Goal: Transaction & Acquisition: Book appointment/travel/reservation

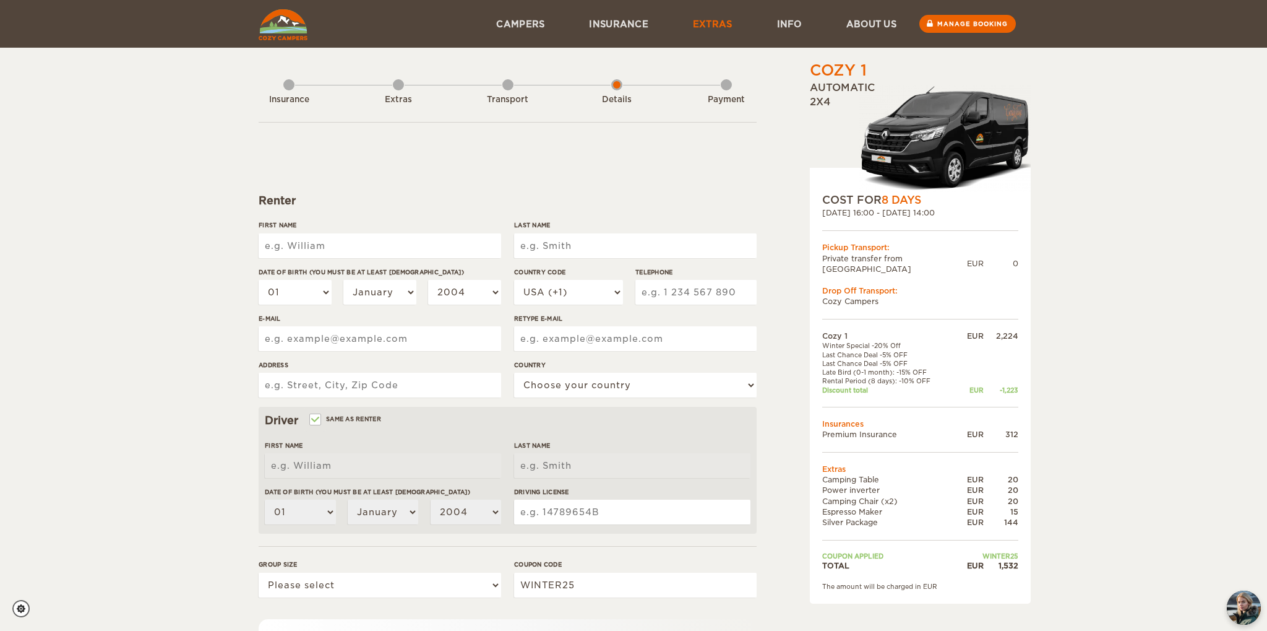
click at [714, 19] on link "Extras" at bounding box center [713, 24] width 84 height 48
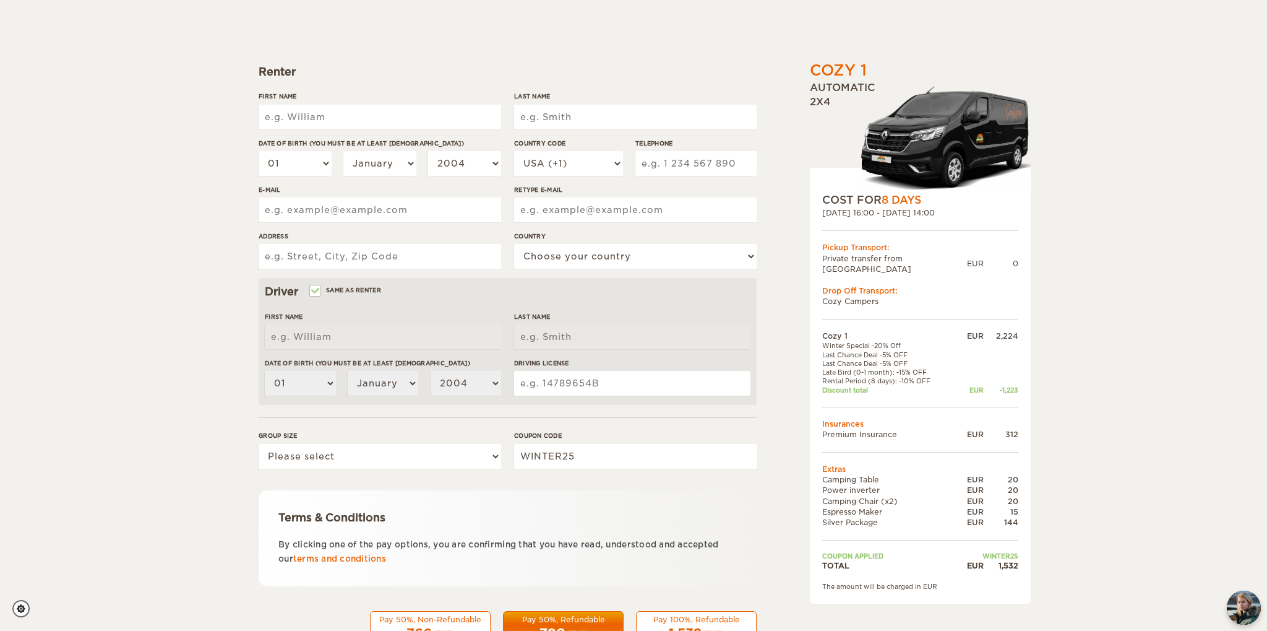
scroll to position [173, 0]
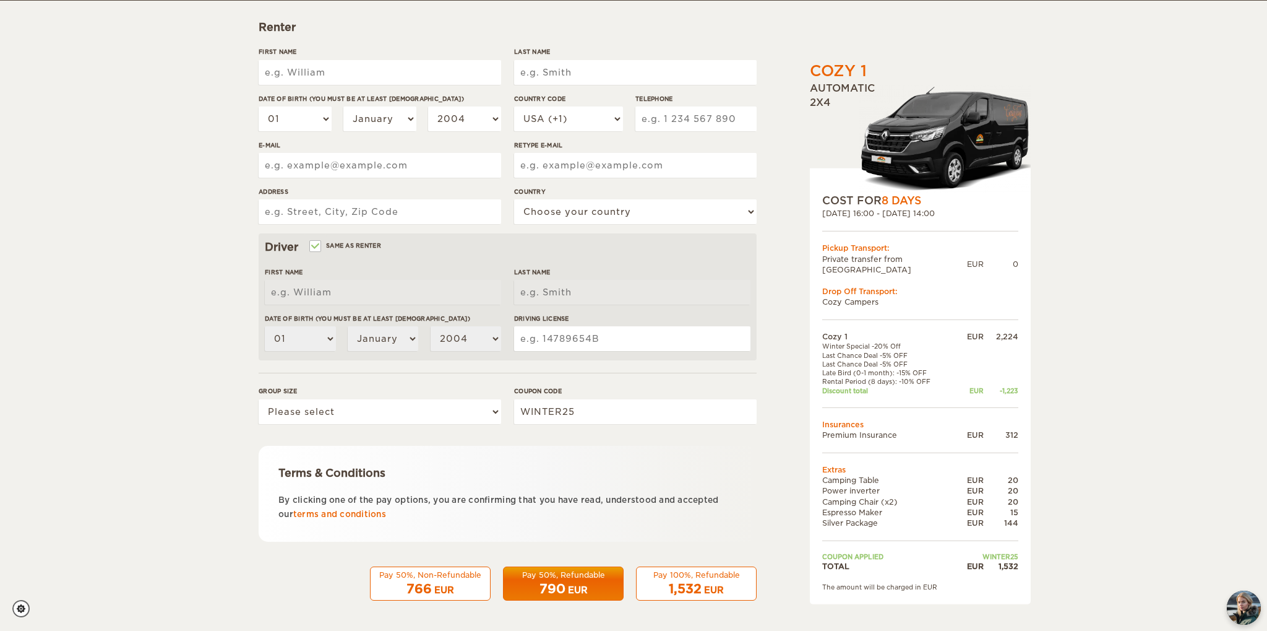
click at [473, 582] on div "766 EUR" at bounding box center [430, 589] width 105 height 18
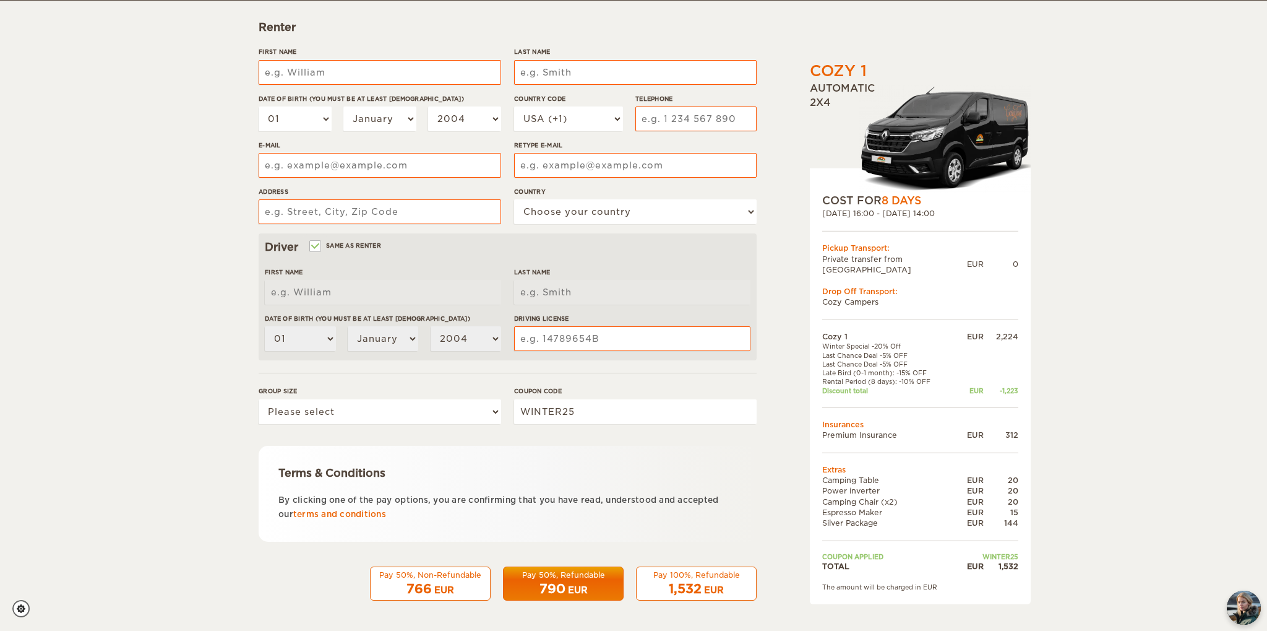
click at [432, 583] on div "766 EUR" at bounding box center [430, 589] width 105 height 18
drag, startPoint x: 869, startPoint y: 471, endPoint x: 875, endPoint y: 511, distance: 40.7
click at [875, 511] on tbody "Cozy 1 EUR 2,224 Winter Special -20% Off Last Chance Deal -5% OFF Last Chance D…" at bounding box center [920, 451] width 196 height 240
click at [875, 517] on td "Silver Package" at bounding box center [888, 522] width 133 height 11
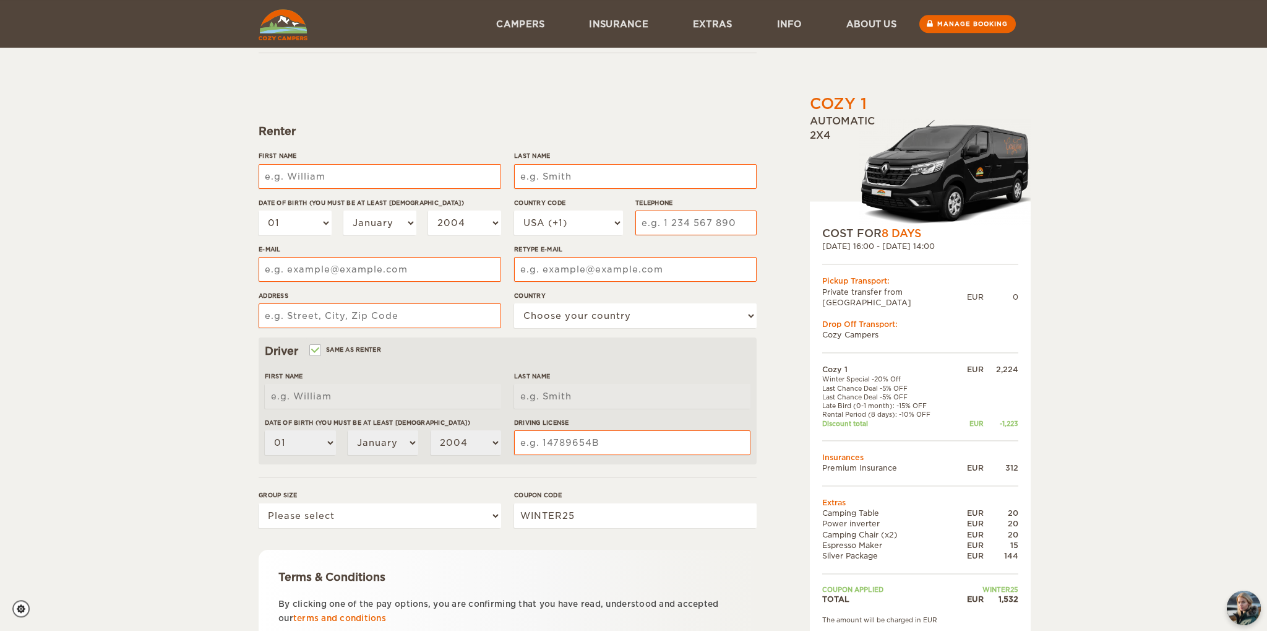
scroll to position [43, 0]
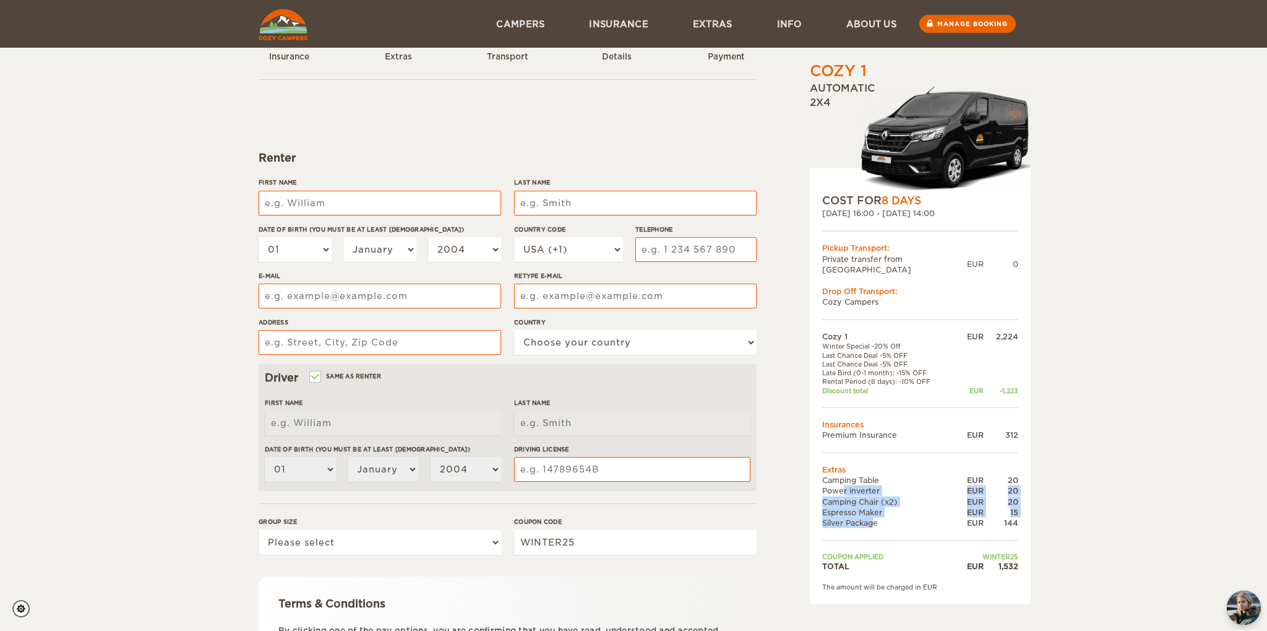
drag, startPoint x: 855, startPoint y: 509, endPoint x: 822, endPoint y: 475, distance: 47.3
click at [822, 475] on div "COST FOR 8 Days [DATE] 16:00 - [DATE] 14:00 Pickup Transport: Private transfer …" at bounding box center [920, 386] width 221 height 436
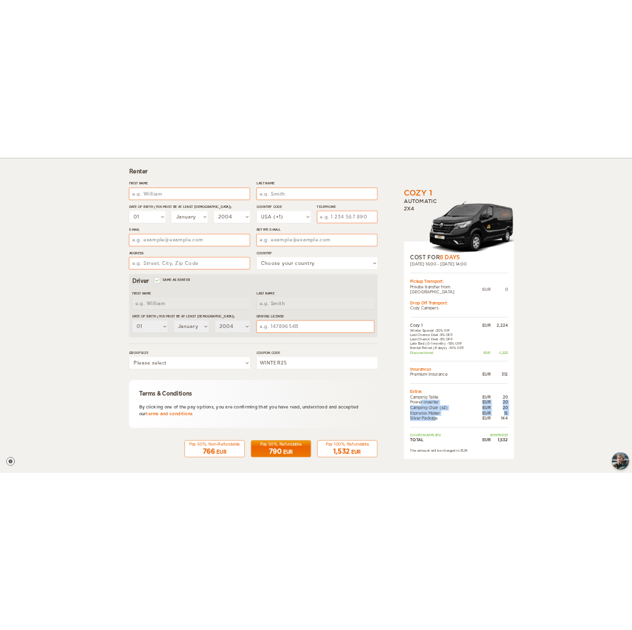
scroll to position [0, 0]
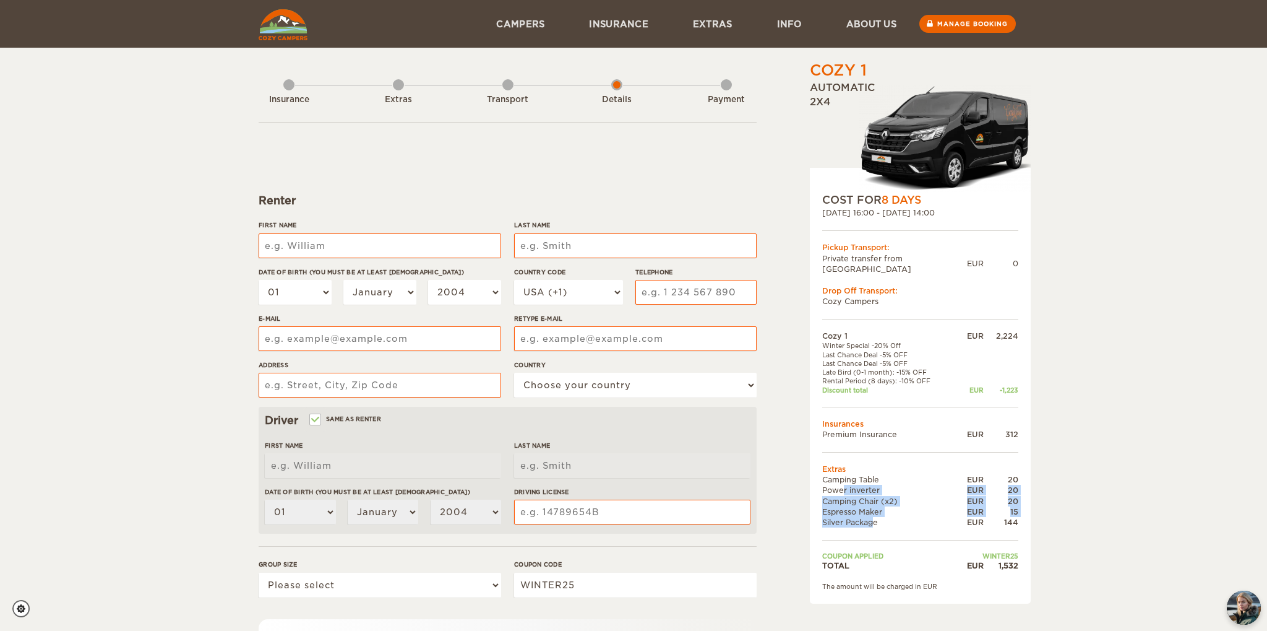
click at [891, 506] on td "Espresso Maker" at bounding box center [888, 511] width 133 height 11
drag, startPoint x: 825, startPoint y: 470, endPoint x: 850, endPoint y: 504, distance: 42.0
click at [848, 504] on tbody "Cozy 1 EUR 2,224 Winter Special -20% Off Last Chance Deal -5% OFF Last Chance D…" at bounding box center [920, 450] width 196 height 240
click at [858, 506] on td "Espresso Maker" at bounding box center [888, 511] width 133 height 11
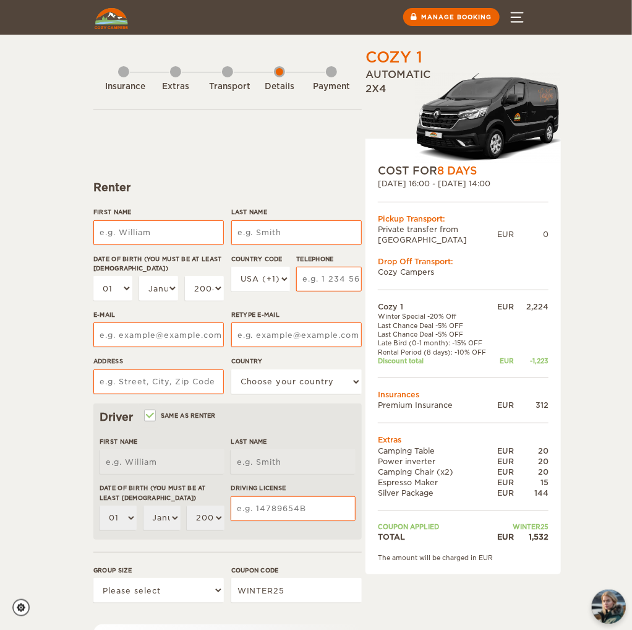
click at [527, 17] on button "Menu" at bounding box center [517, 17] width 43 height 35
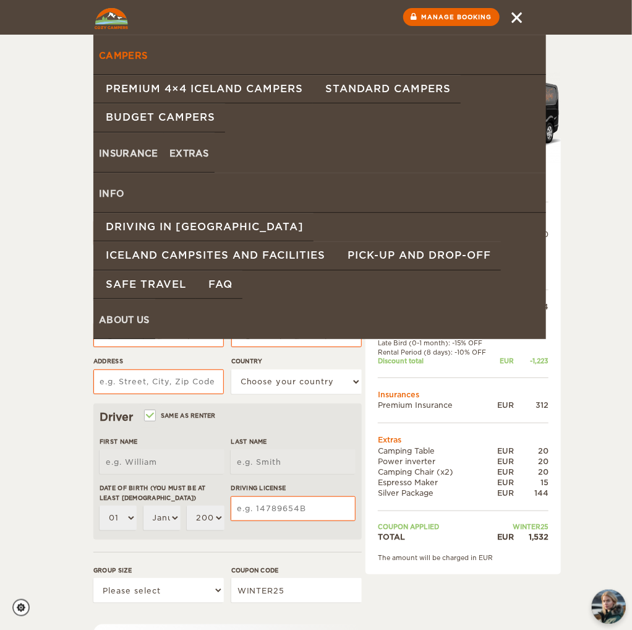
click at [139, 61] on link "Campers" at bounding box center [319, 55] width 453 height 40
